Goal: Information Seeking & Learning: Check status

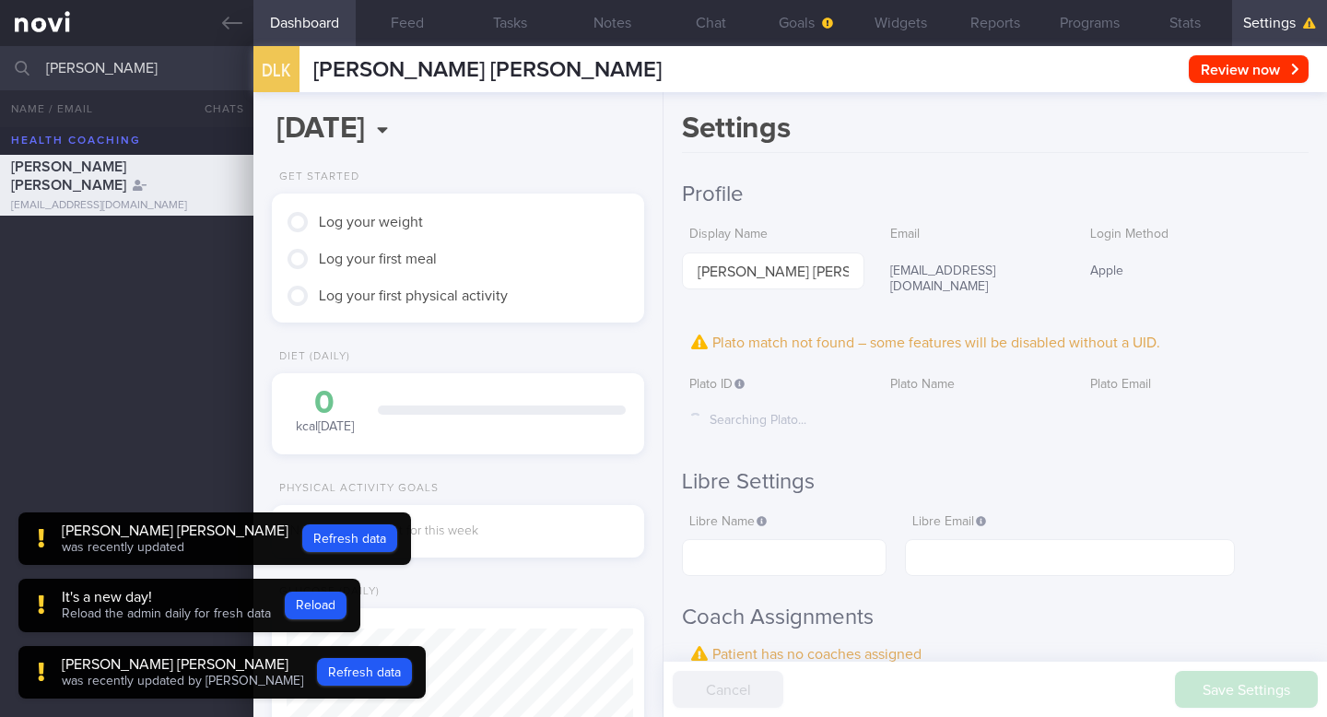
scroll to position [170, 339]
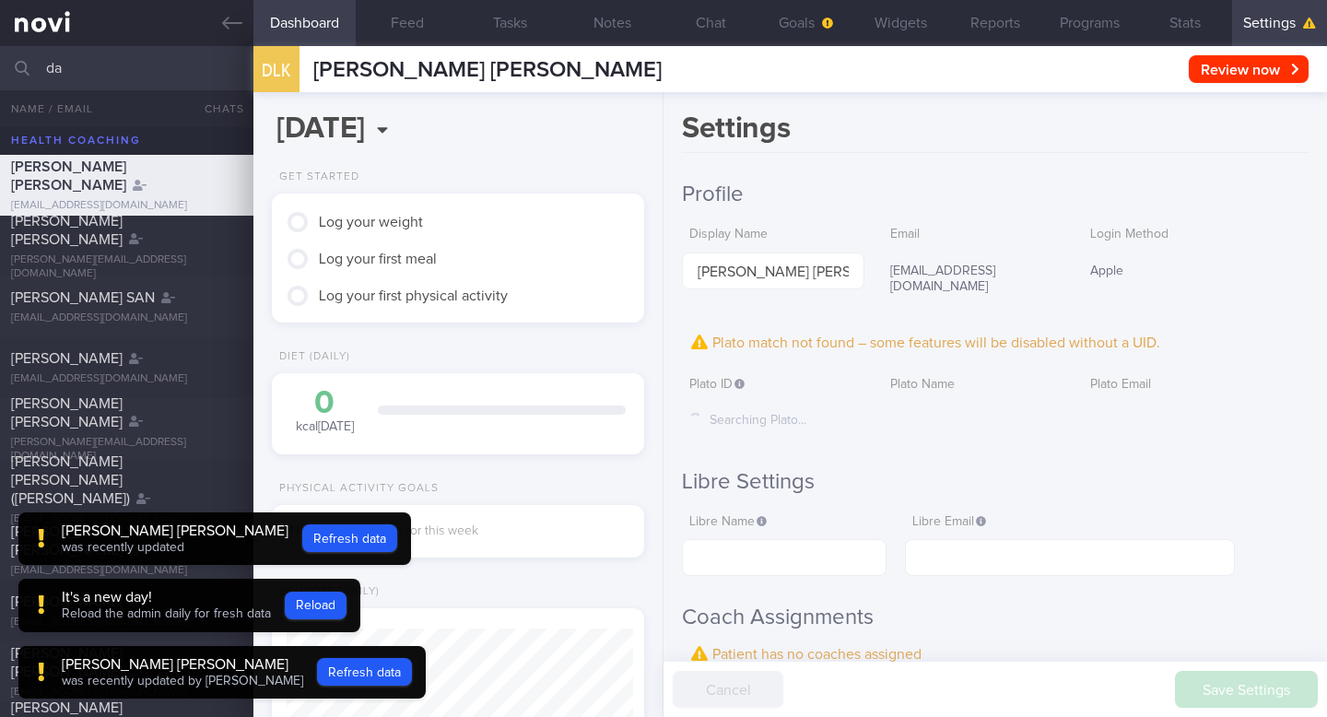
type input "d"
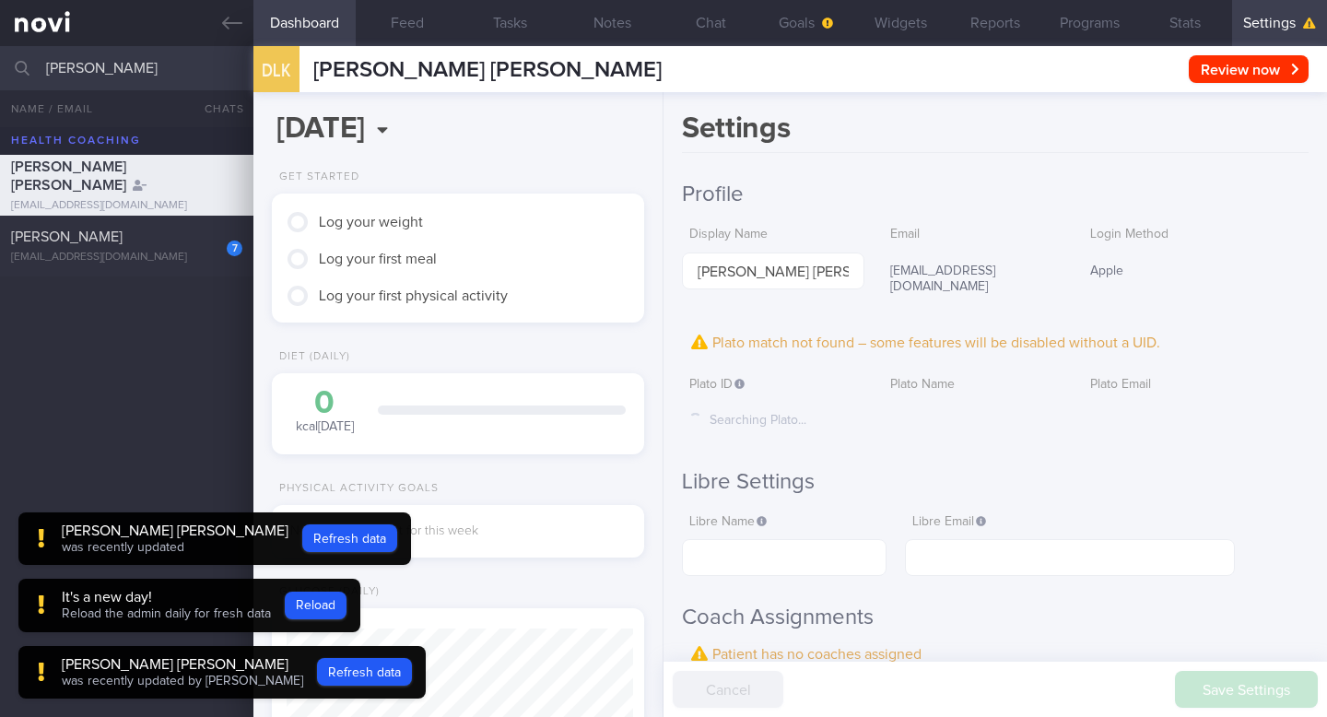
type input "[PERSON_NAME]"
drag, startPoint x: 29, startPoint y: 69, endPoint x: 232, endPoint y: 69, distance: 202.7
click at [232, 69] on div "[PERSON_NAME] All active patients Assigned patients All active patients Archive…" at bounding box center [663, 68] width 1327 height 44
click at [23, 69] on icon at bounding box center [22, 68] width 15 height 15
click at [53, 357] on div "[PERSON_NAME] Kiat Keng [EMAIL_ADDRESS][DOMAIN_NAME] 7 [PERSON_NAME] [EMAIL_ADD…" at bounding box center [663, 422] width 1327 height 590
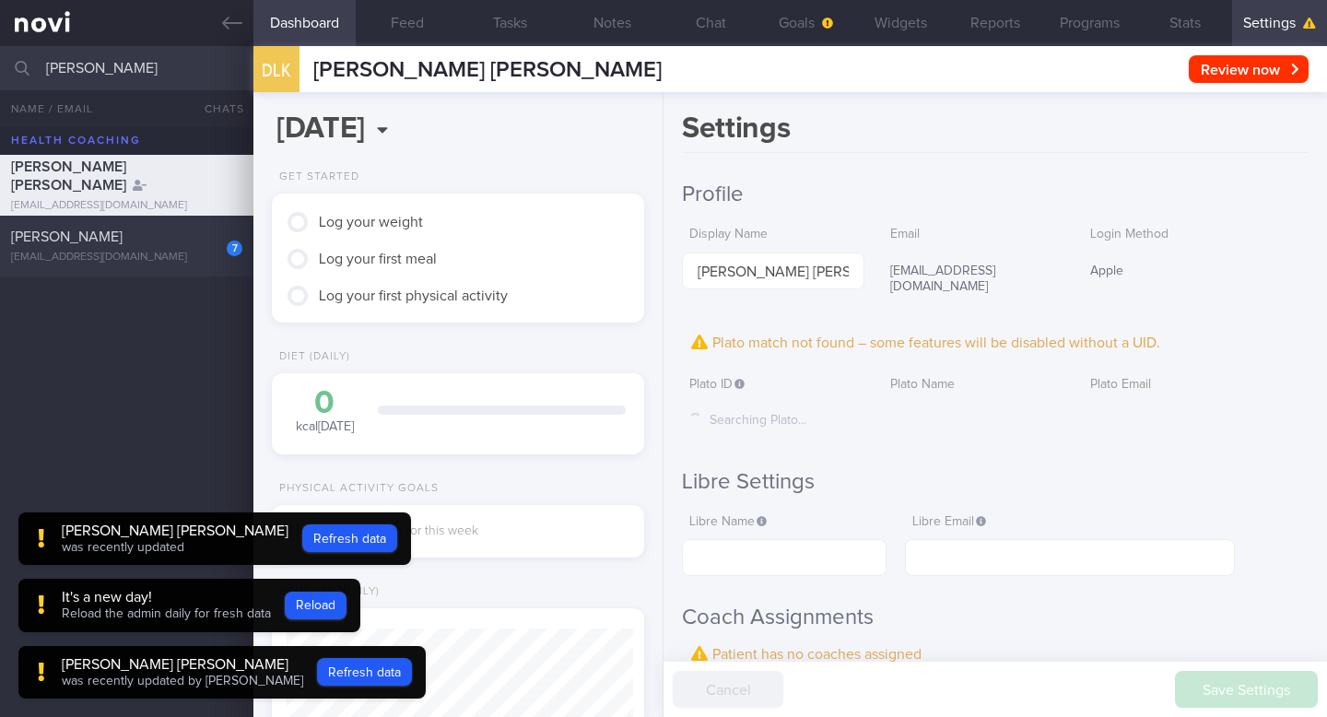
click at [104, 238] on div "[PERSON_NAME]" at bounding box center [124, 237] width 227 height 18
type input "[DATE]"
select select "7"
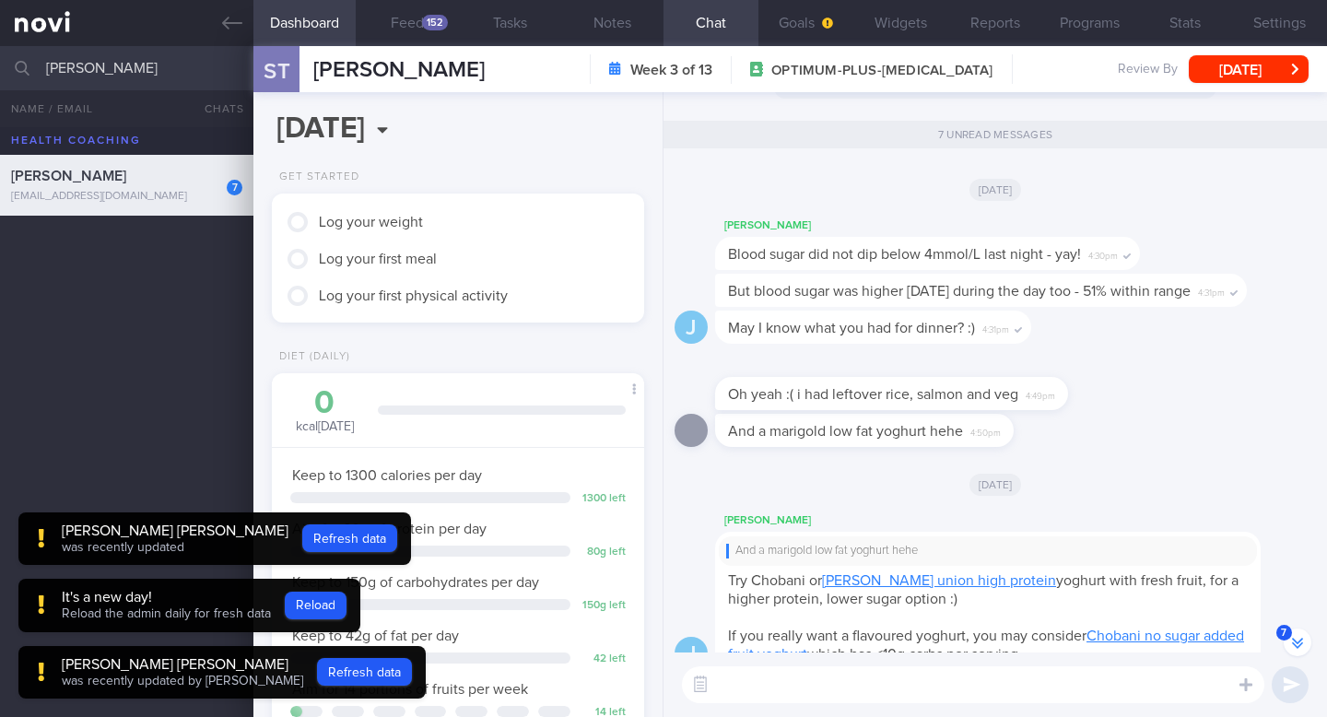
scroll to position [222, 346]
click at [302, 537] on button "Refresh data" at bounding box center [349, 538] width 95 height 28
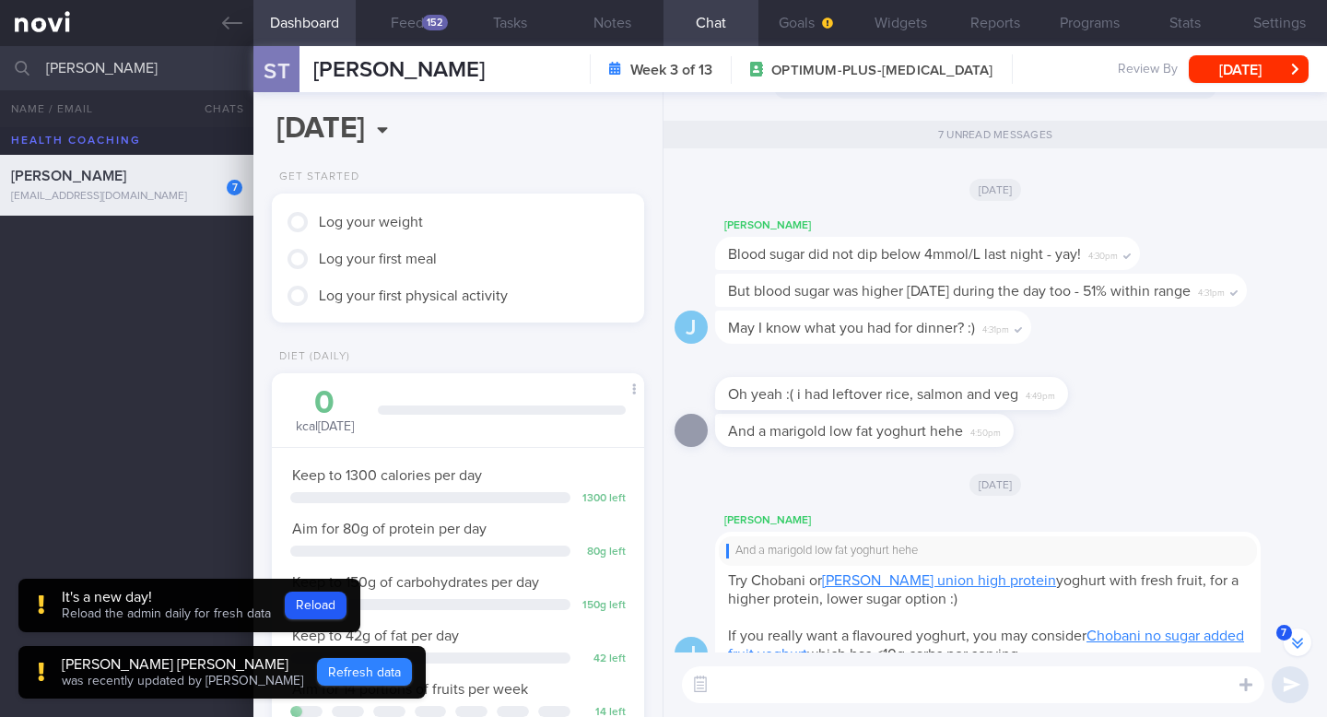
click at [317, 673] on button "Refresh data" at bounding box center [364, 672] width 95 height 28
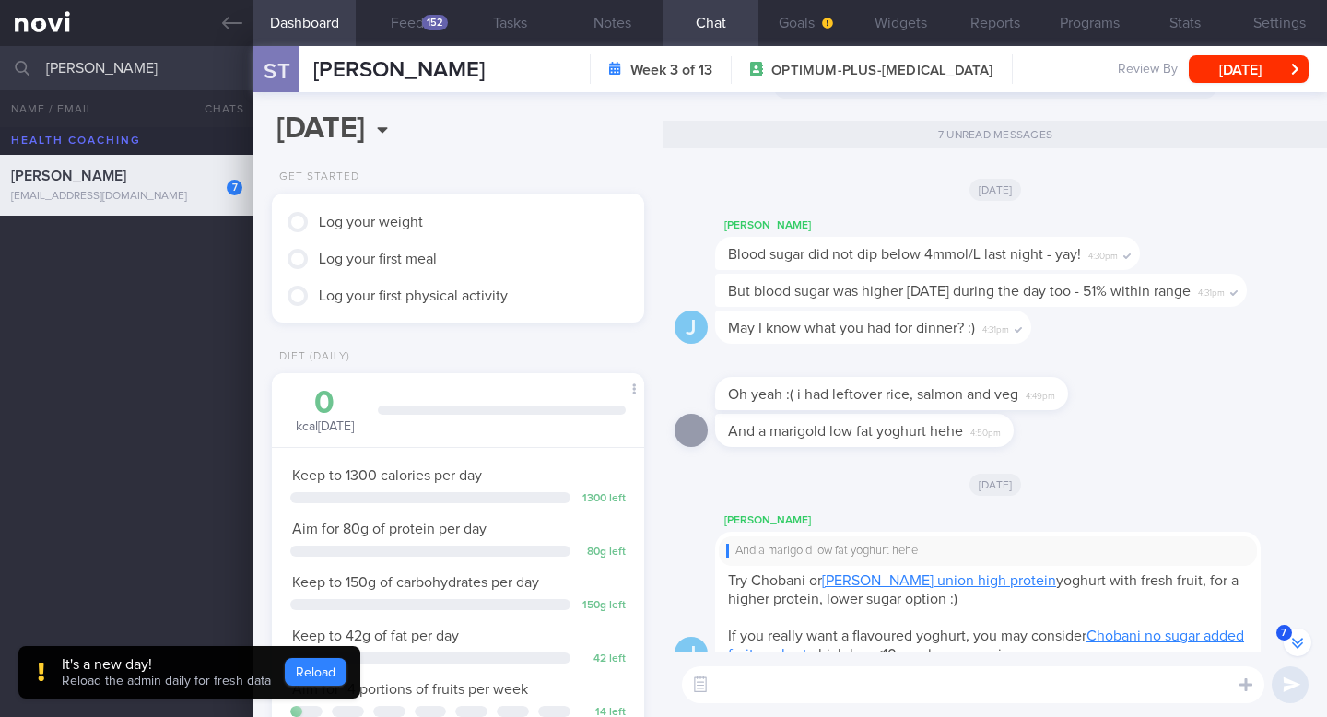
click at [305, 676] on button "Reload" at bounding box center [316, 672] width 62 height 28
